Goal: Communication & Community: Answer question/provide support

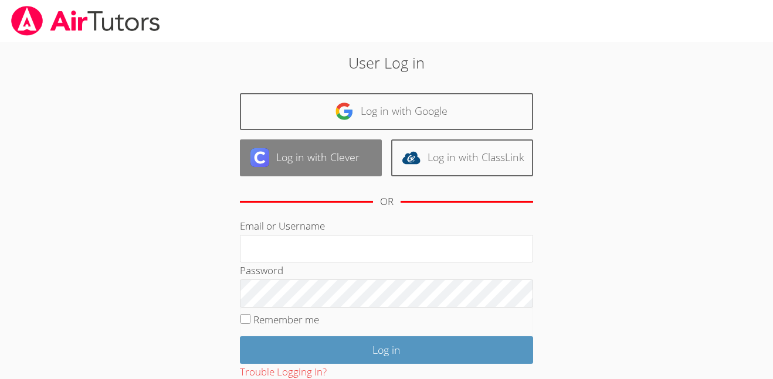
click at [372, 166] on link "Log in with Clever" at bounding box center [311, 158] width 142 height 37
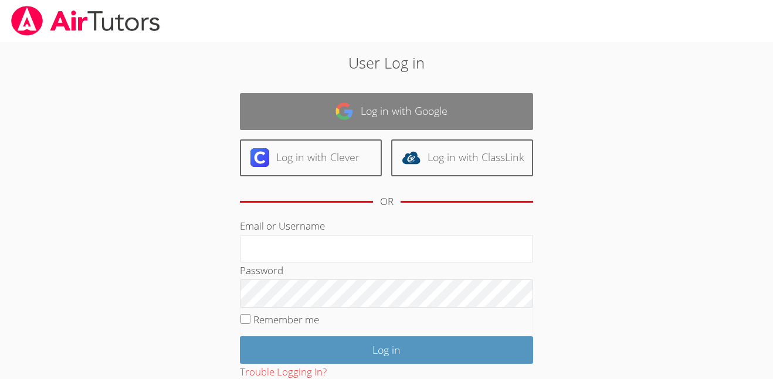
click at [340, 114] on img at bounding box center [344, 111] width 19 height 19
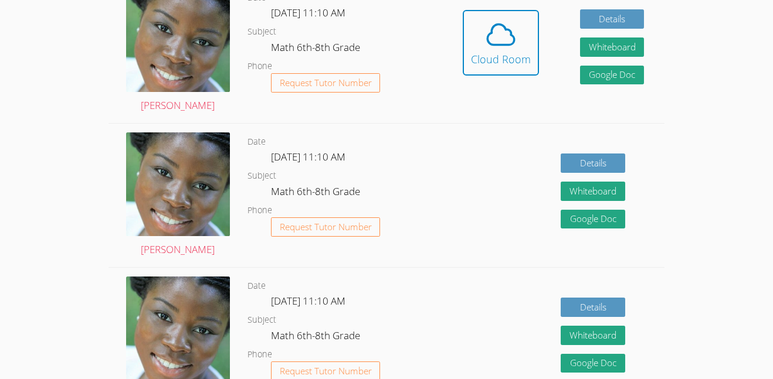
scroll to position [362, 0]
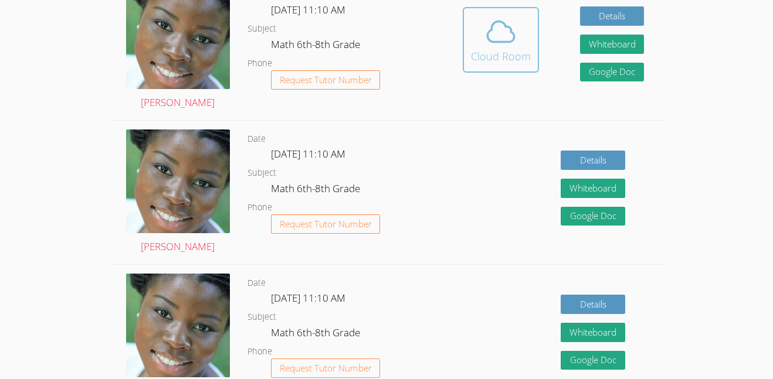
click at [503, 58] on div "Cloud Room" at bounding box center [501, 56] width 60 height 16
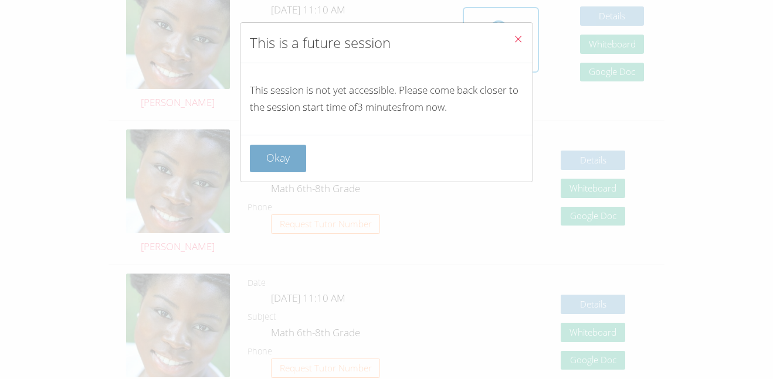
click at [284, 167] on button "Okay" at bounding box center [278, 159] width 56 height 28
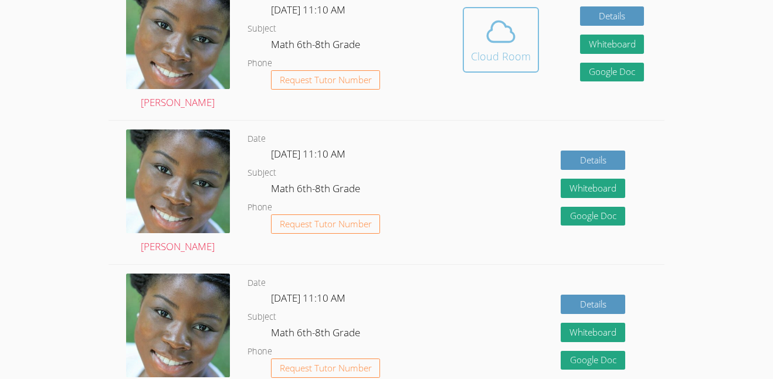
click at [480, 32] on span at bounding box center [501, 31] width 60 height 33
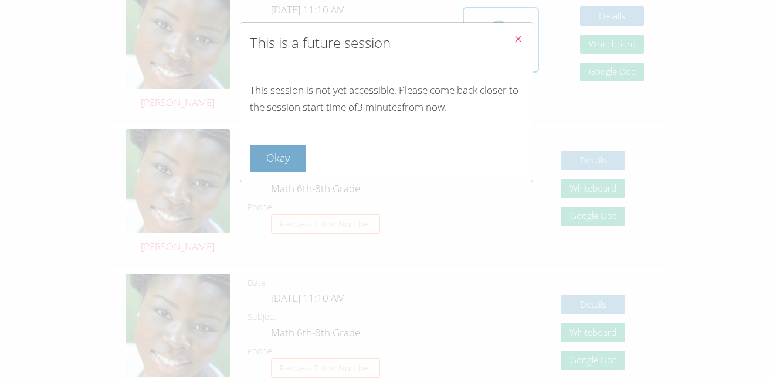
click at [284, 152] on button "Okay" at bounding box center [278, 159] width 56 height 28
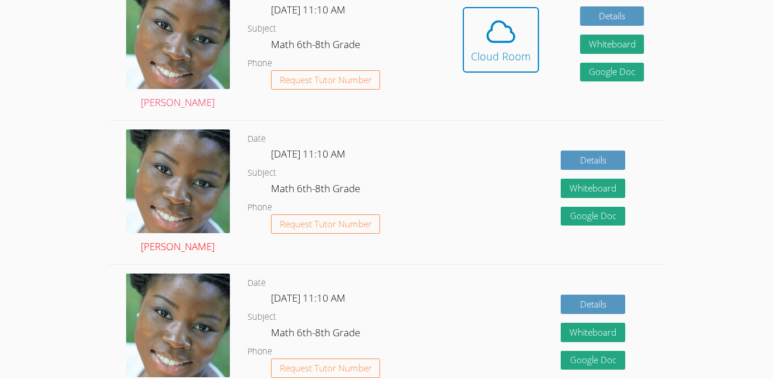
click at [196, 214] on img at bounding box center [178, 182] width 104 height 104
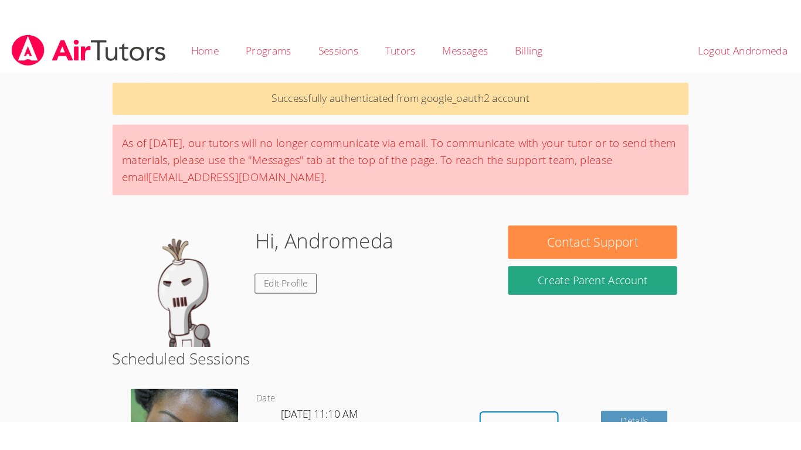
scroll to position [362, 0]
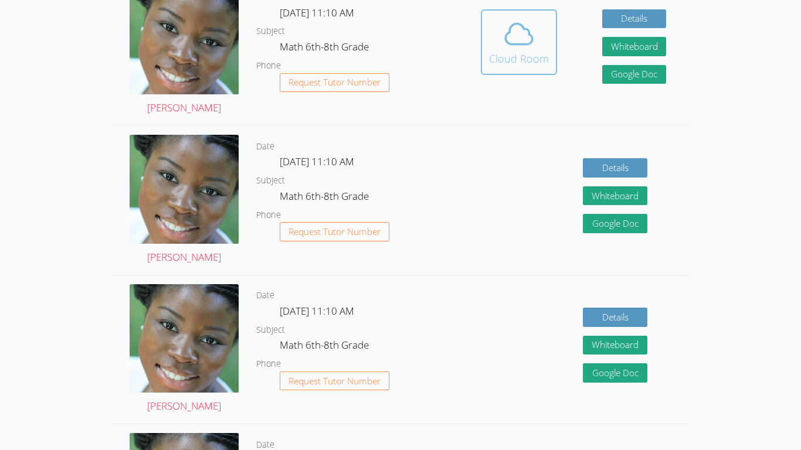
click at [520, 49] on icon at bounding box center [519, 34] width 33 height 33
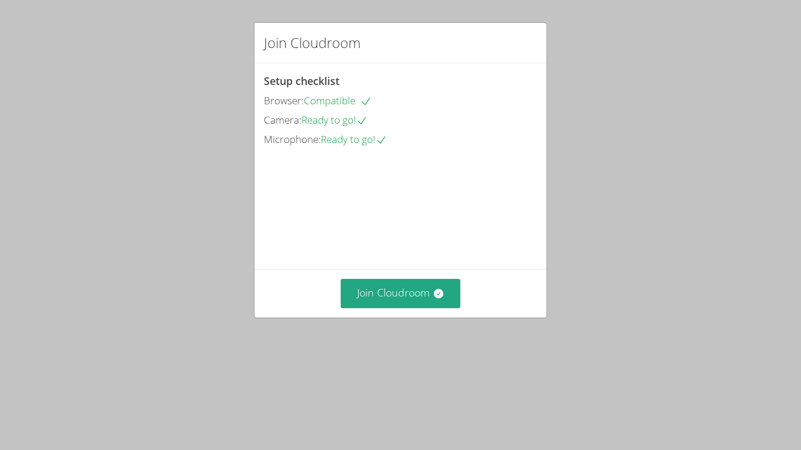
click at [396, 269] on div "Setup checklist Browser: Compatible Camera: Ready to go! Microphone: Ready to g…" at bounding box center [401, 166] width 292 height 206
click at [403, 308] on button "Join Cloudroom" at bounding box center [401, 293] width 120 height 29
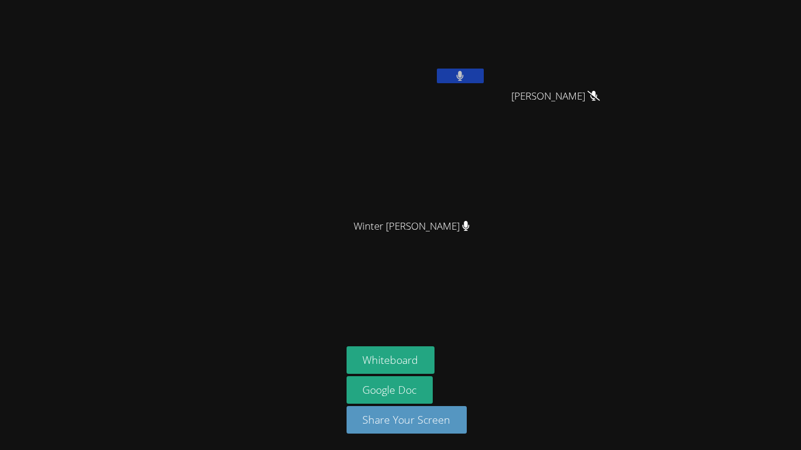
click at [474, 75] on button at bounding box center [460, 76] width 47 height 15
click at [422, 357] on button "Whiteboard" at bounding box center [391, 361] width 89 height 28
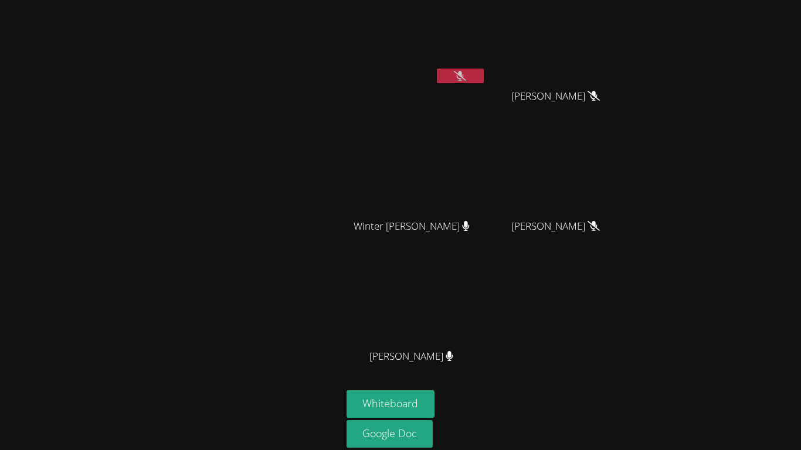
click at [456, 78] on icon at bounding box center [460, 76] width 12 height 10
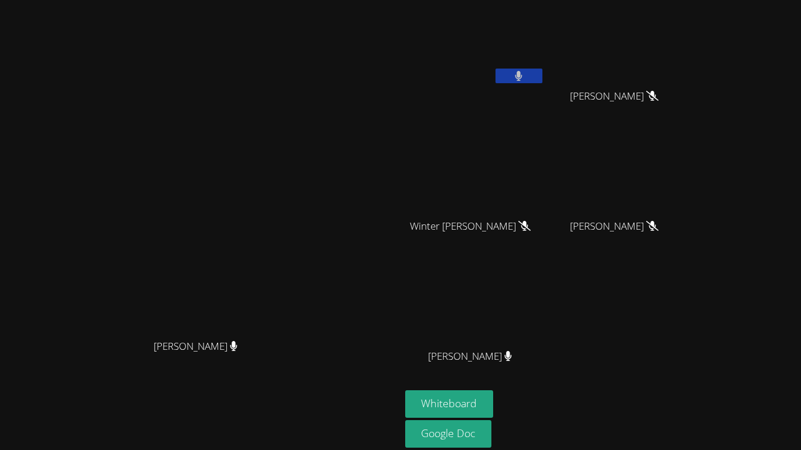
click at [513, 82] on button at bounding box center [519, 76] width 47 height 15
click at [542, 82] on button at bounding box center [519, 76] width 47 height 15
click at [542, 80] on button at bounding box center [519, 76] width 47 height 15
click at [542, 75] on button at bounding box center [519, 76] width 47 height 15
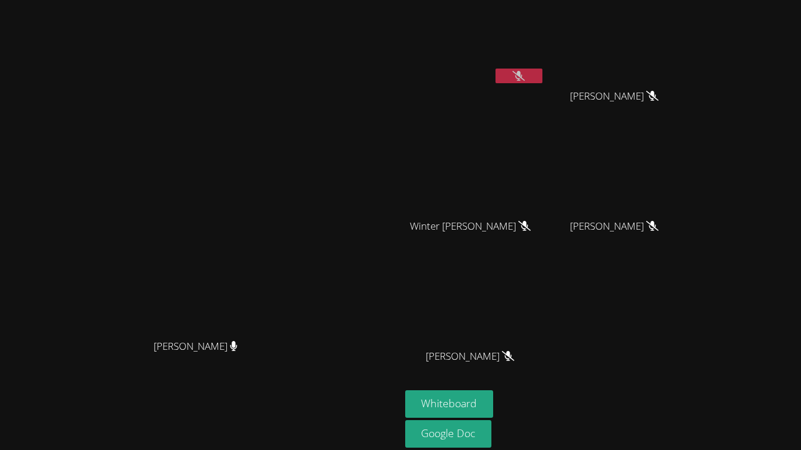
click at [542, 75] on button at bounding box center [519, 76] width 47 height 15
click at [542, 82] on button at bounding box center [519, 76] width 47 height 15
click at [525, 79] on icon at bounding box center [519, 76] width 12 height 10
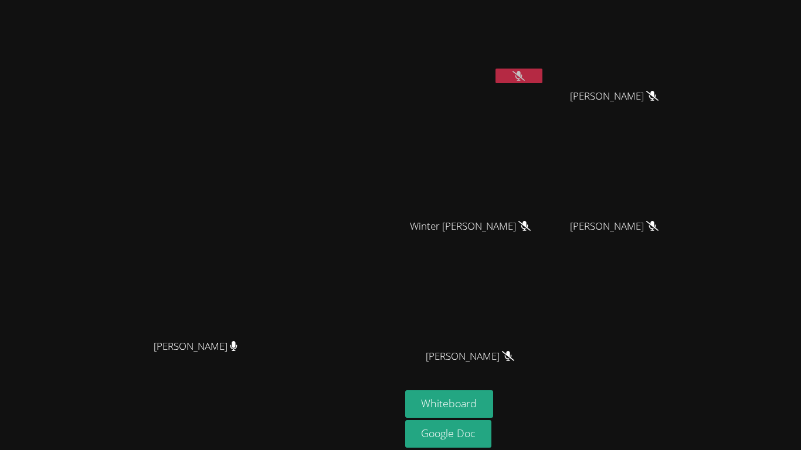
click at [542, 77] on button at bounding box center [519, 76] width 47 height 15
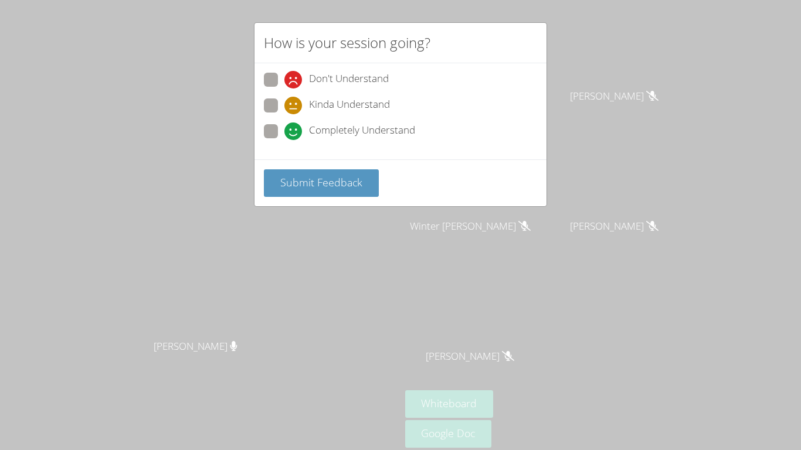
click at [284, 140] on span at bounding box center [284, 140] width 0 height 0
click at [284, 131] on input "Completely Understand" at bounding box center [289, 129] width 10 height 10
radio input "true"
click at [284, 174] on button "Submit Feedback" at bounding box center [321, 183] width 115 height 28
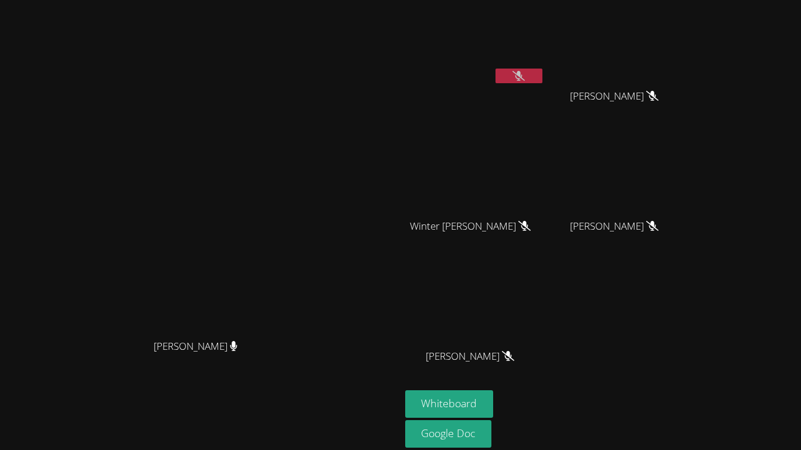
click at [545, 111] on div "Andromeda Snaketail" at bounding box center [475, 68] width 140 height 126
click at [542, 73] on button at bounding box center [519, 76] width 47 height 15
click at [494, 395] on button "Whiteboard" at bounding box center [449, 405] width 89 height 28
click at [542, 84] on div at bounding box center [519, 78] width 47 height 18
click at [542, 81] on button at bounding box center [519, 76] width 47 height 15
